Goal: Task Accomplishment & Management: Manage account settings

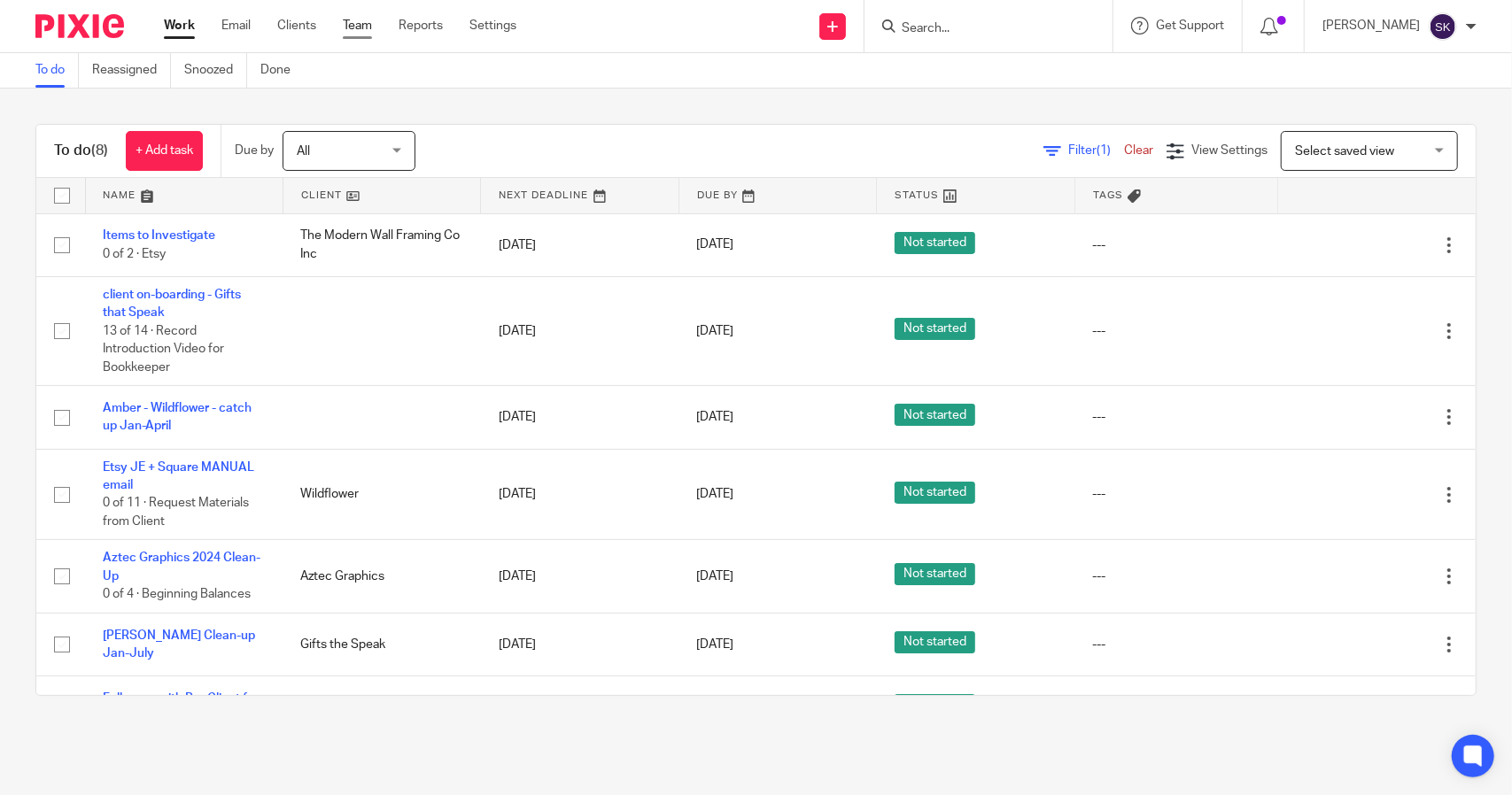
click at [371, 27] on link "Team" at bounding box center [358, 25] width 29 height 17
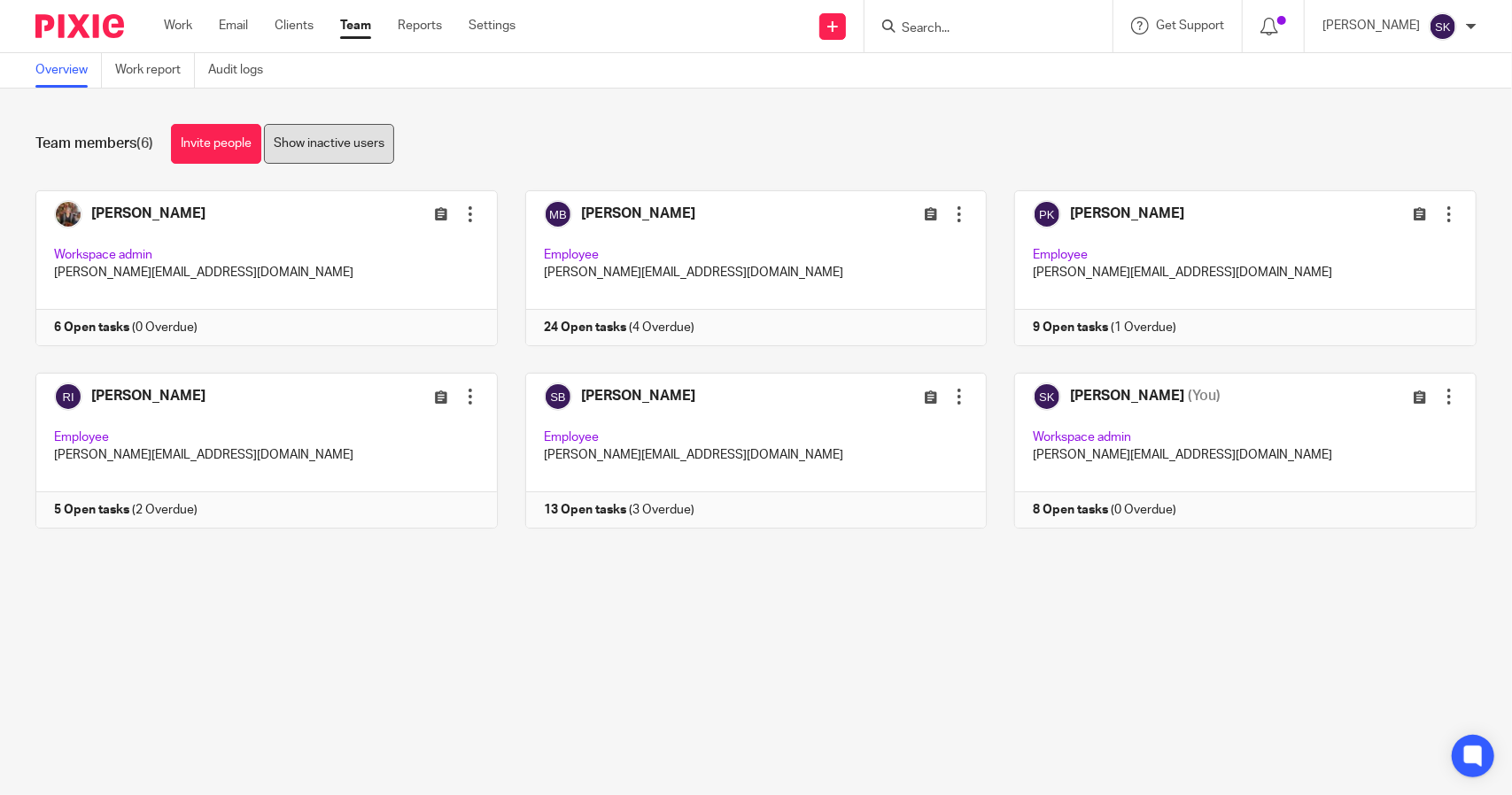
click at [326, 143] on link "Show inactive users" at bounding box center [329, 143] width 130 height 39
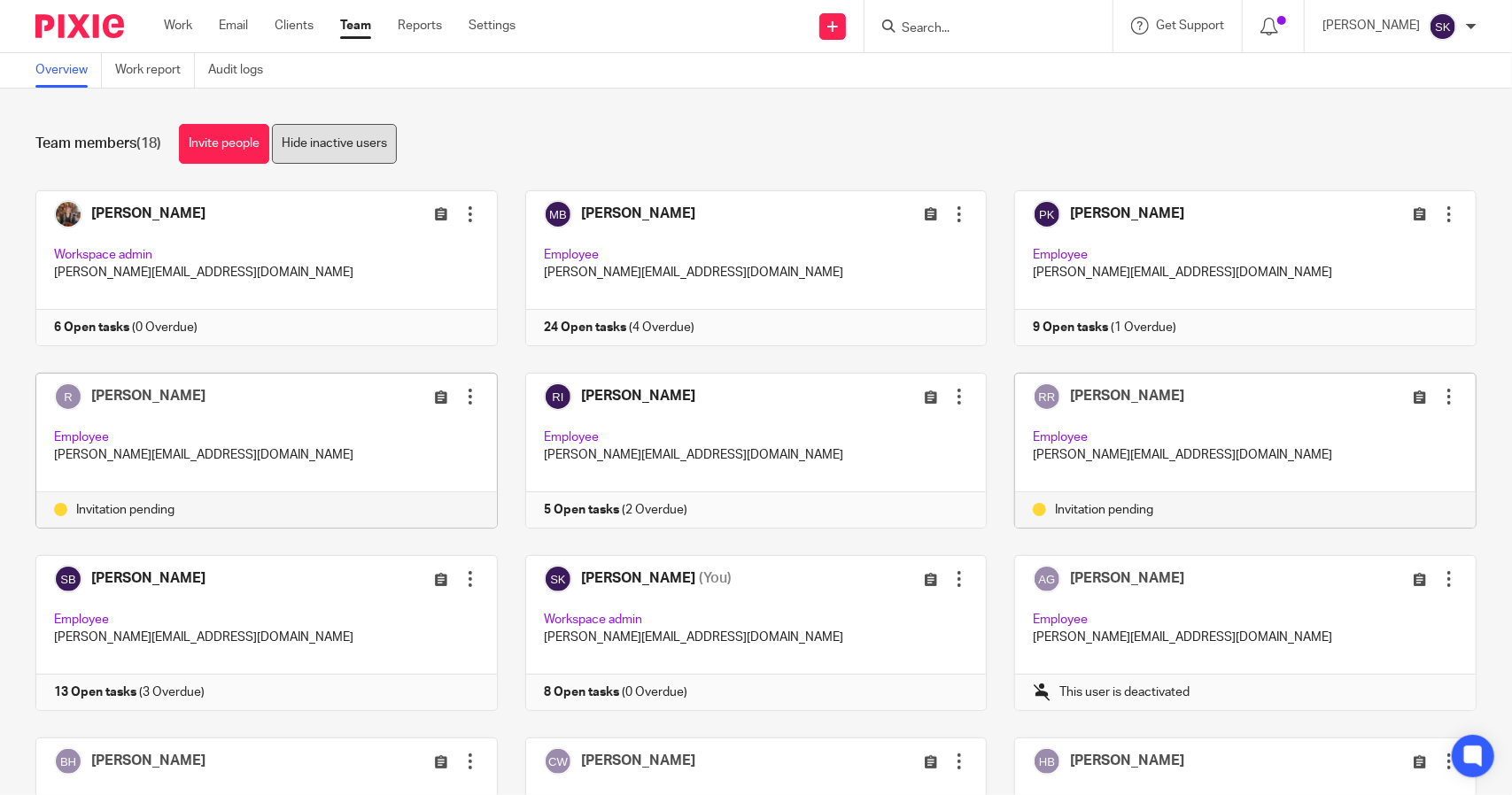
click at [346, 145] on link "Hide inactive users" at bounding box center [334, 143] width 125 height 39
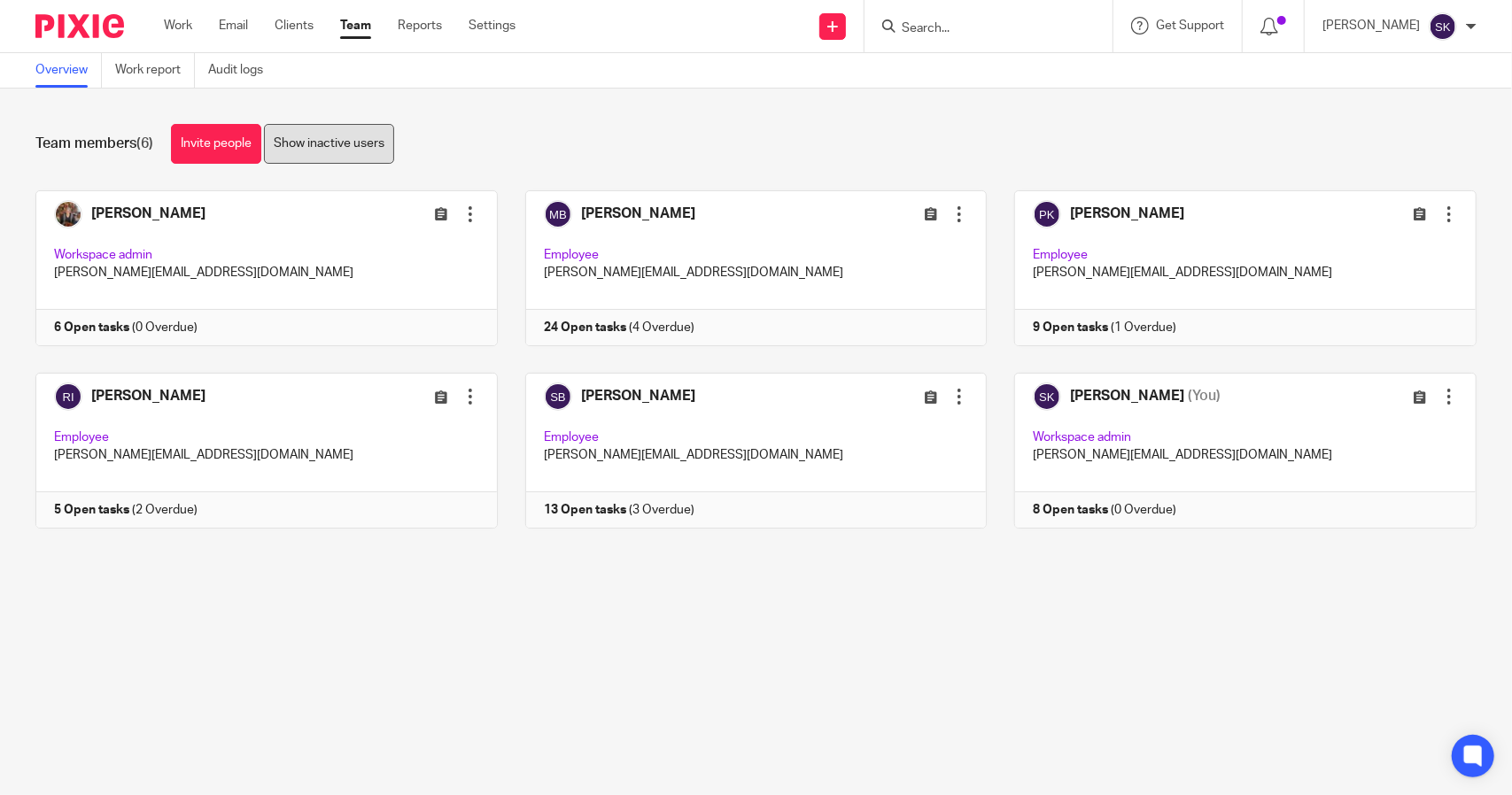
click at [322, 157] on link "Show inactive users" at bounding box center [329, 143] width 130 height 39
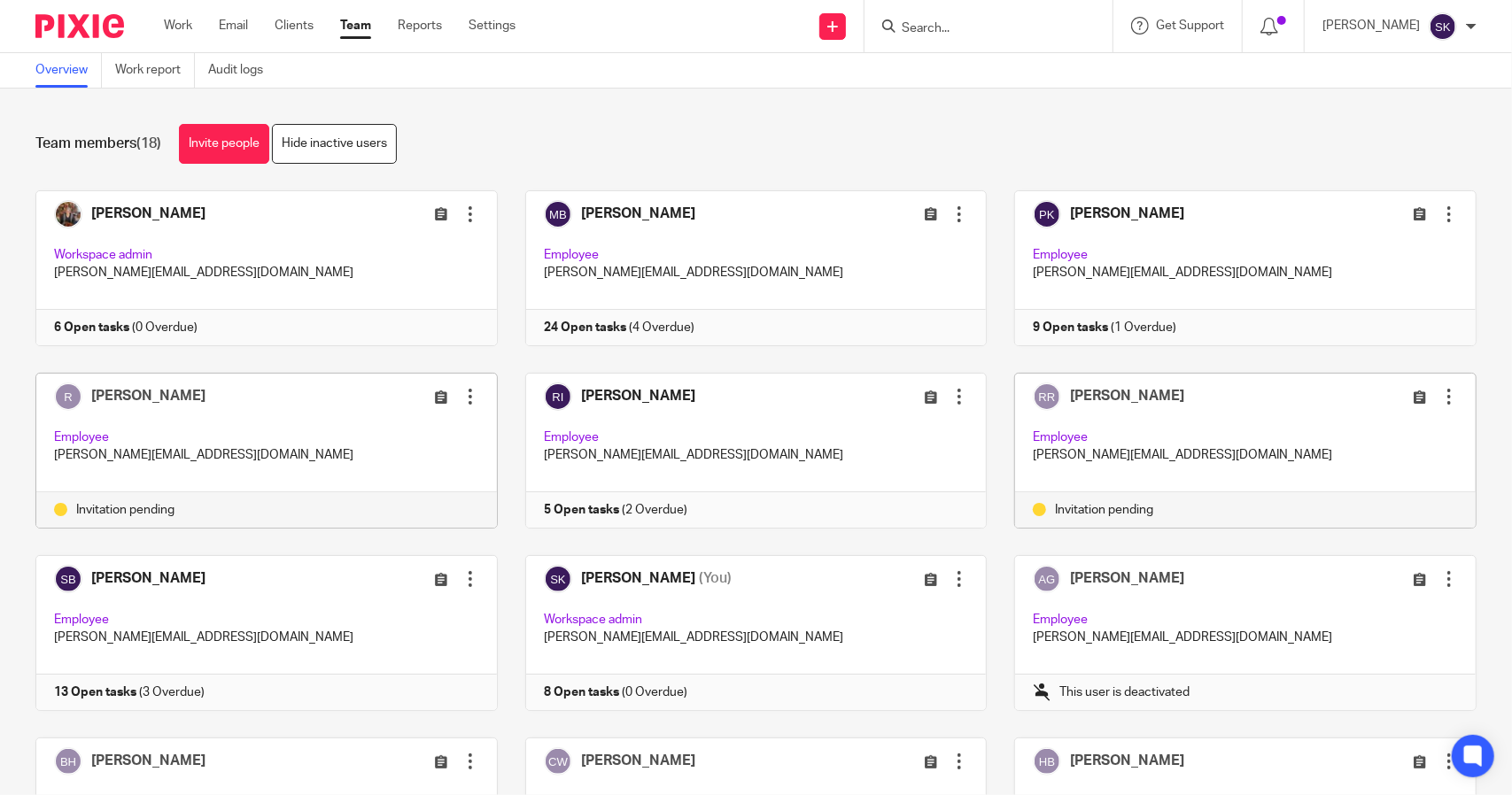
click at [461, 398] on div at bounding box center [470, 396] width 17 height 17
click at [397, 436] on span "Edit user" at bounding box center [397, 435] width 49 height 13
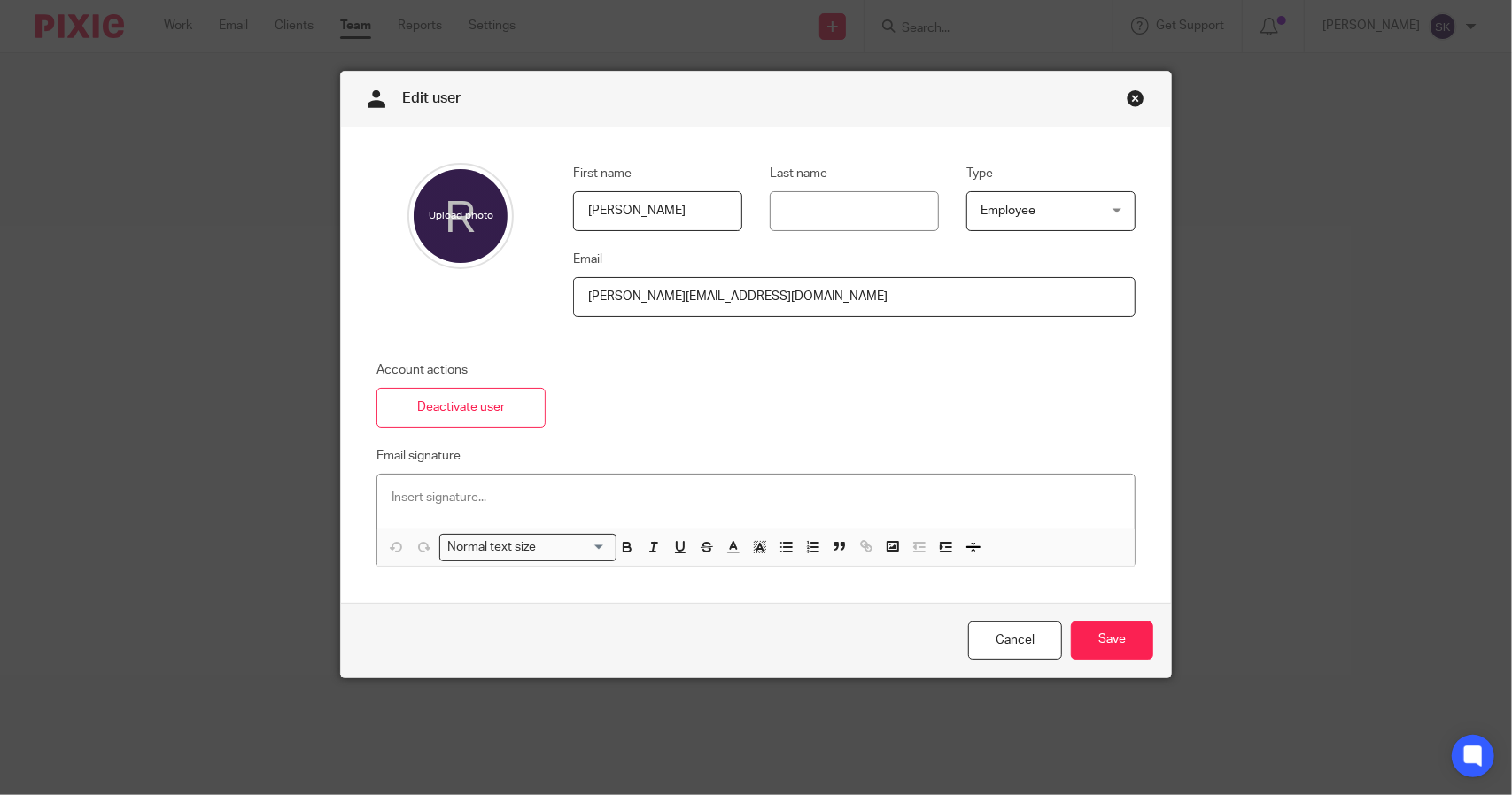
click at [642, 216] on input "Rachel" at bounding box center [658, 211] width 169 height 39
type input "Rachellle"
click at [614, 298] on input "rachel@evergoldaccounting.com" at bounding box center [854, 296] width 562 height 39
click at [876, 307] on input "rachelle@evergoldaccounting.com" at bounding box center [854, 296] width 562 height 39
type input "rachelle@evergoldaccounting.com"
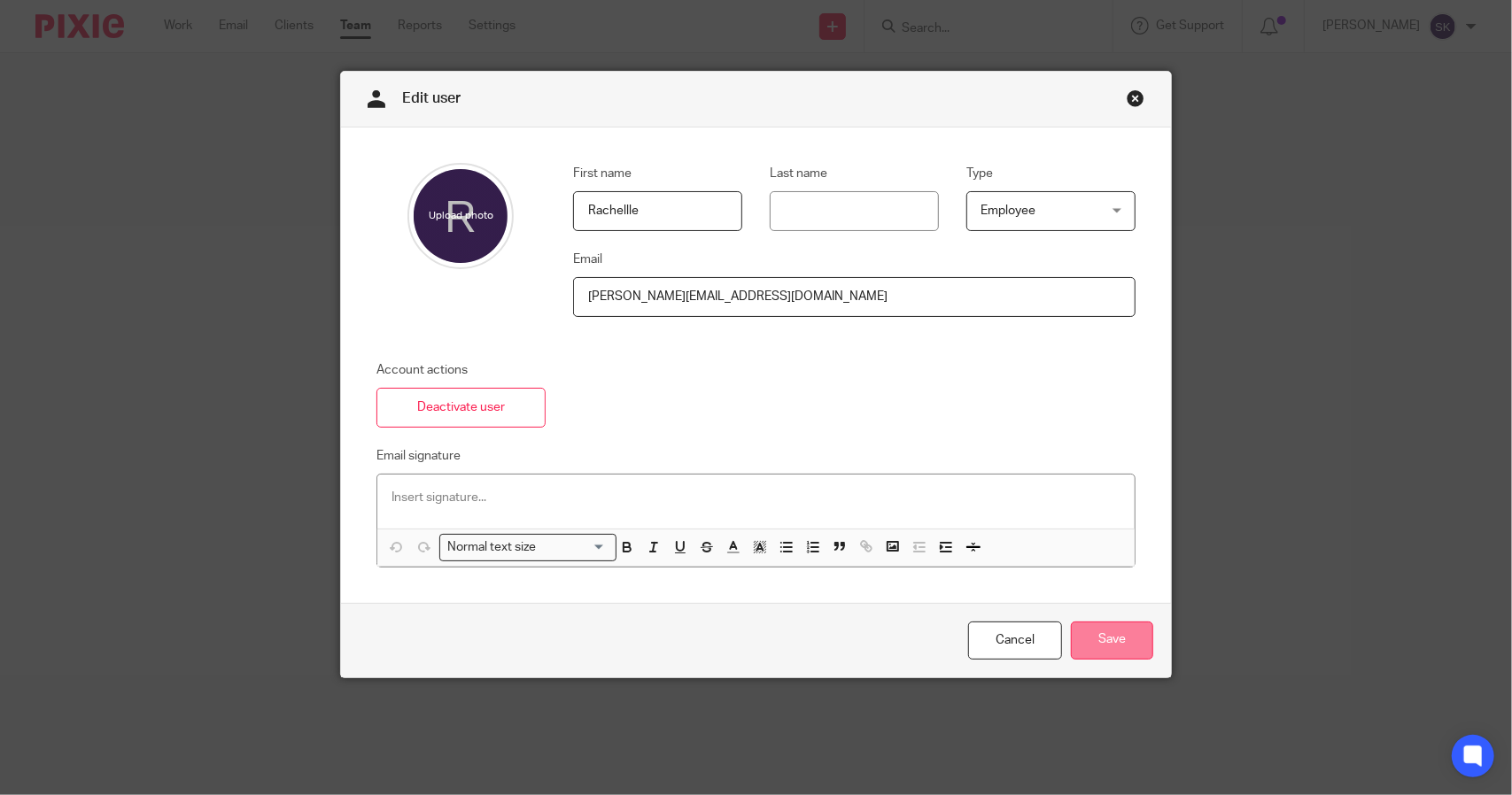
click at [1096, 634] on input "Save" at bounding box center [1112, 641] width 83 height 39
type input "Gross"
click at [1096, 645] on input "Save" at bounding box center [1112, 641] width 83 height 39
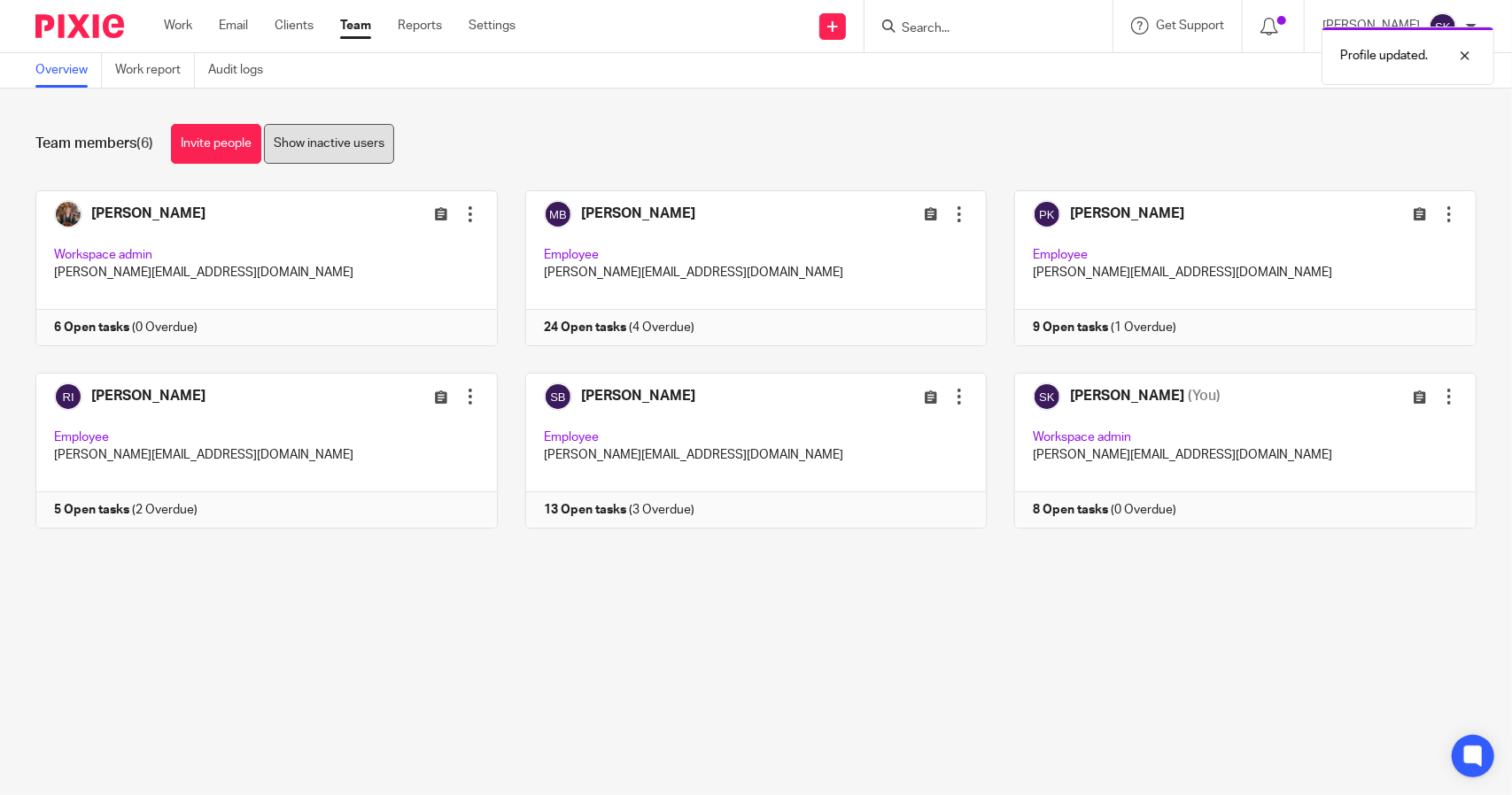
click at [319, 149] on link "Show inactive users" at bounding box center [329, 143] width 130 height 39
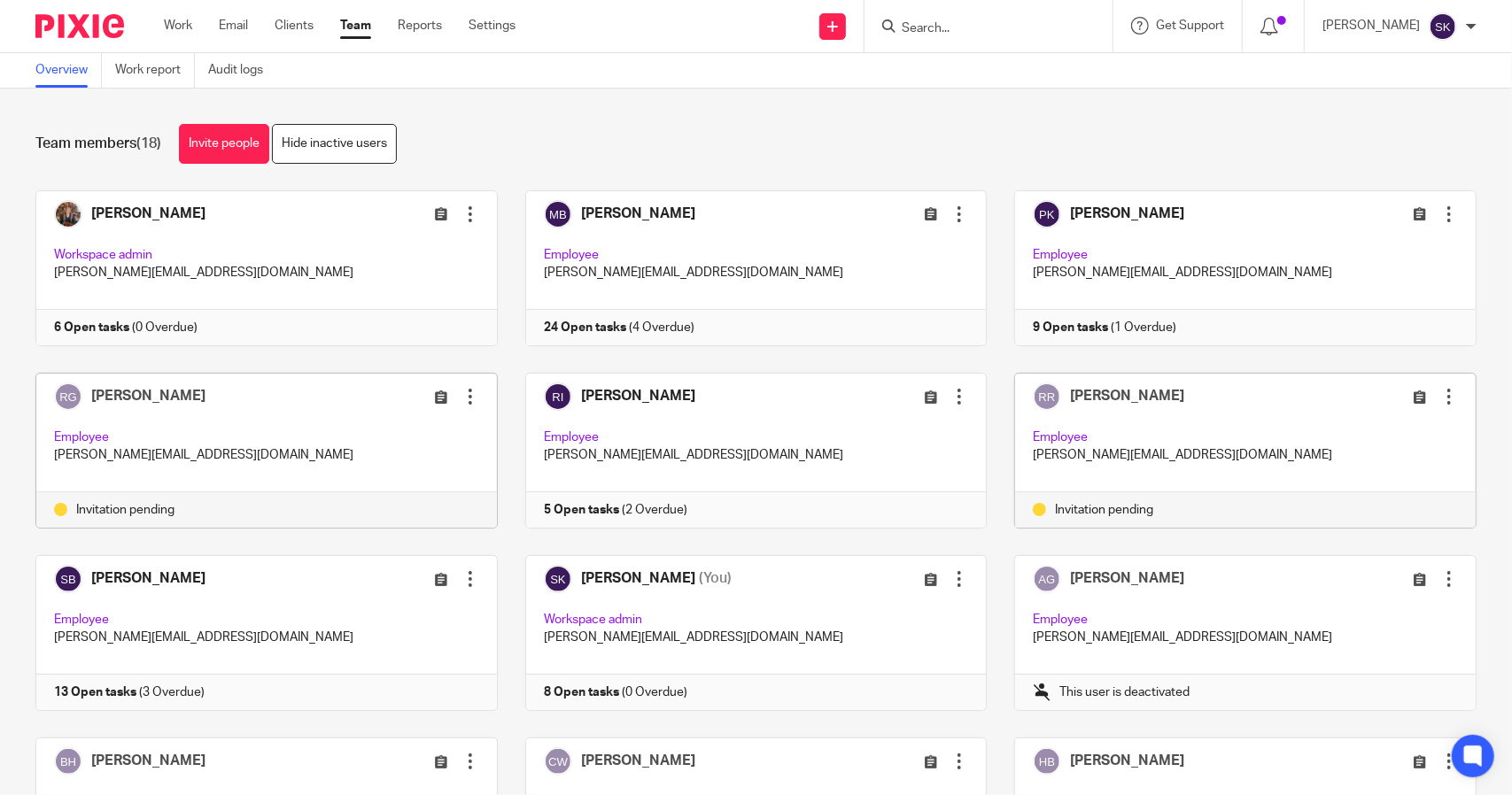
click at [461, 399] on div at bounding box center [470, 396] width 17 height 17
click at [413, 468] on span "Resend invitation" at bounding box center [421, 466] width 95 height 13
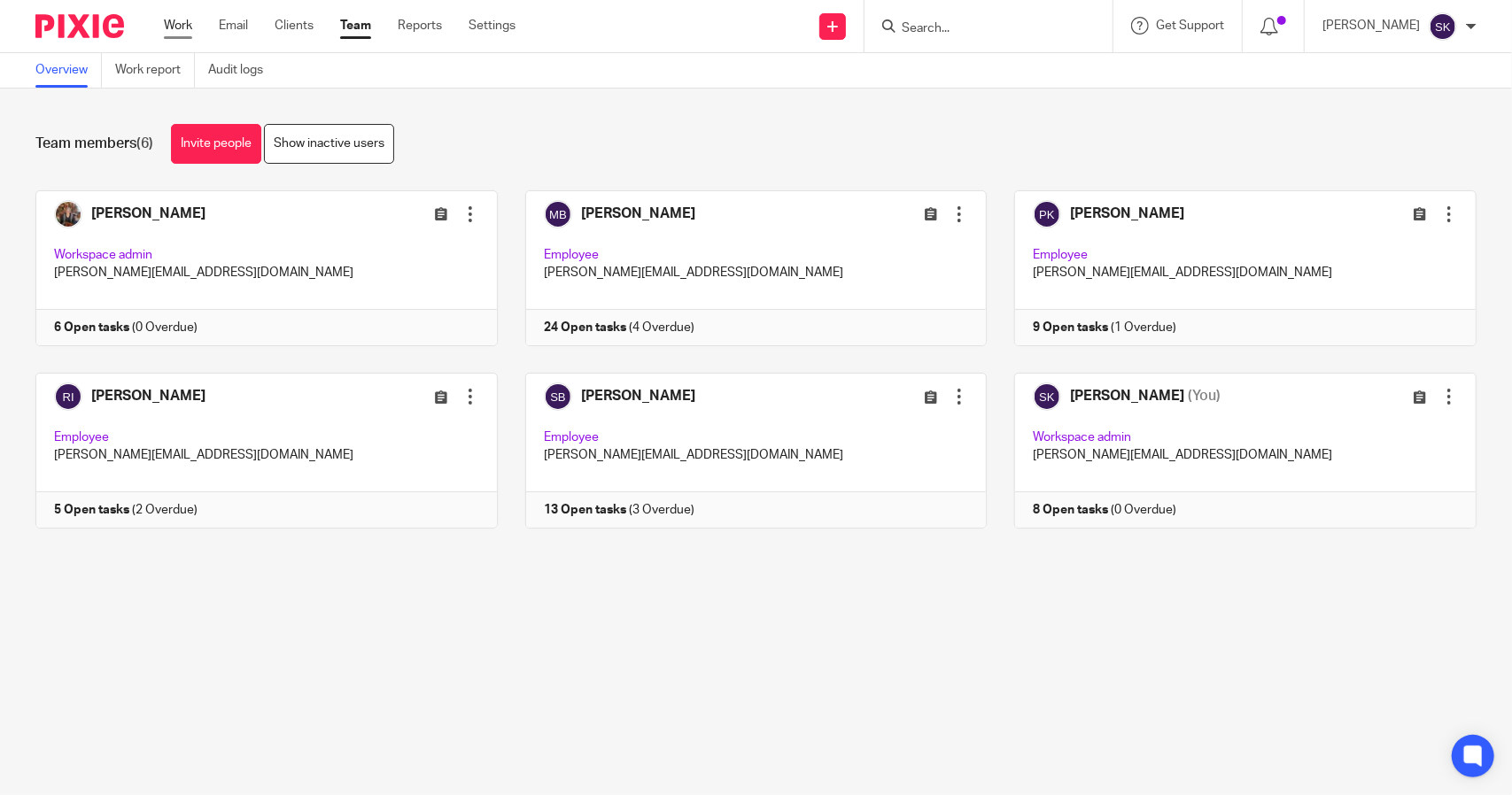
click at [180, 28] on link "Work" at bounding box center [178, 25] width 28 height 17
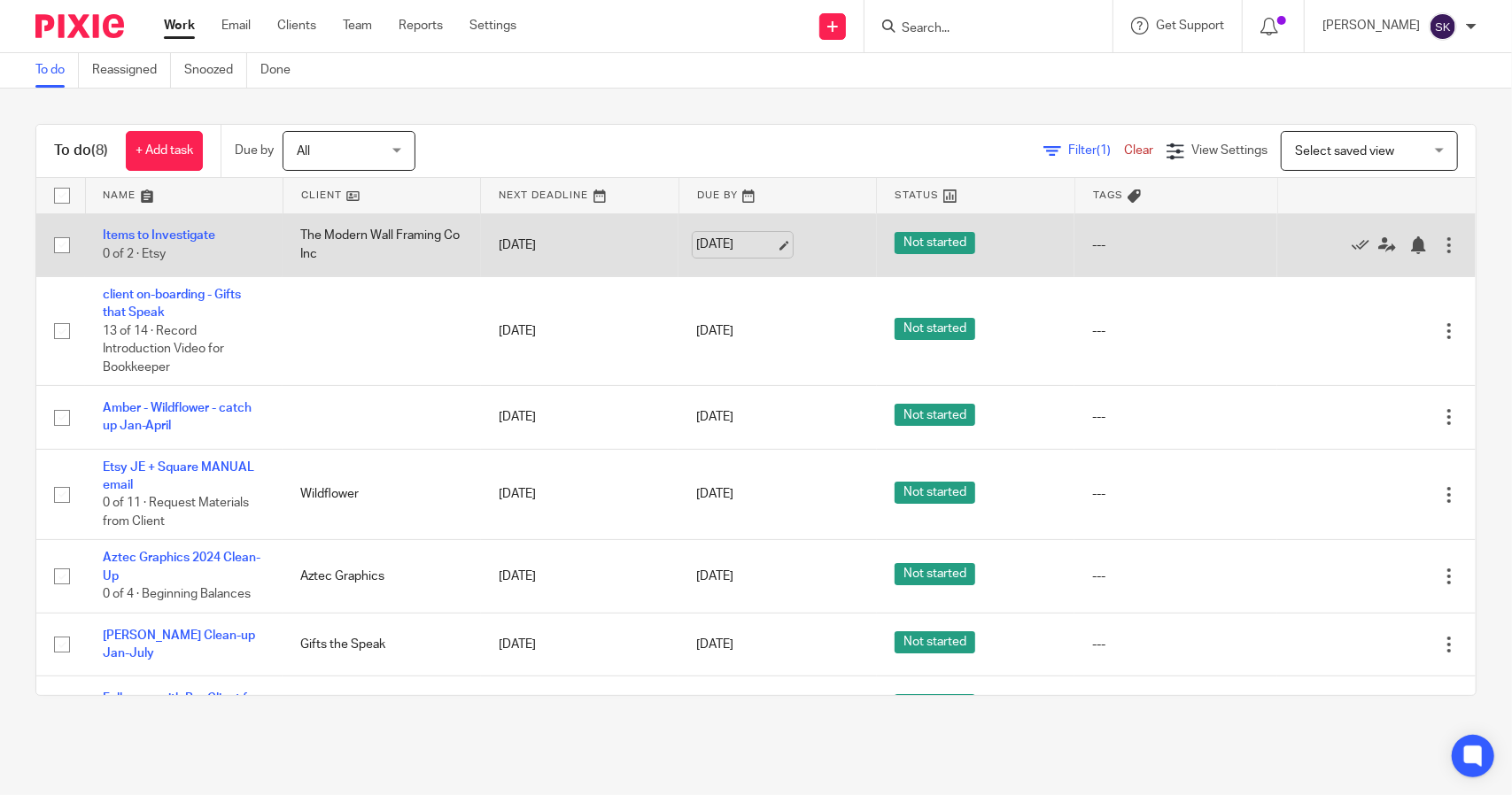
click at [757, 244] on link "[DATE]" at bounding box center [736, 245] width 80 height 18
